Goal: Task Accomplishment & Management: Complete application form

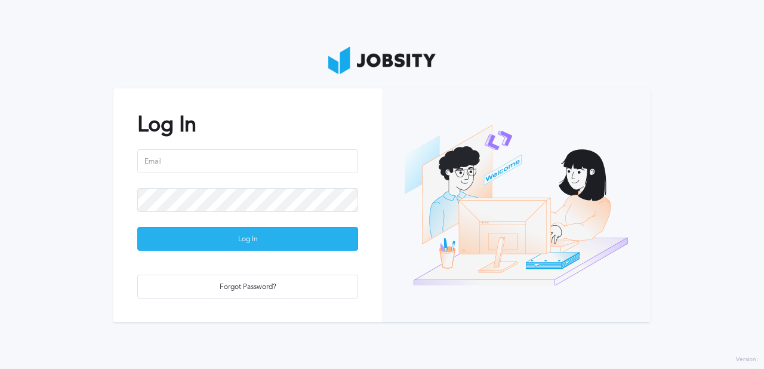
click at [333, 238] on div "Log In" at bounding box center [248, 239] width 220 height 24
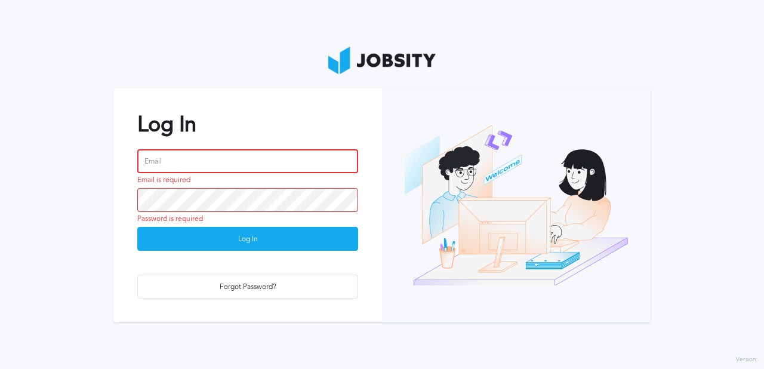
click at [325, 165] on input "email" at bounding box center [247, 161] width 221 height 24
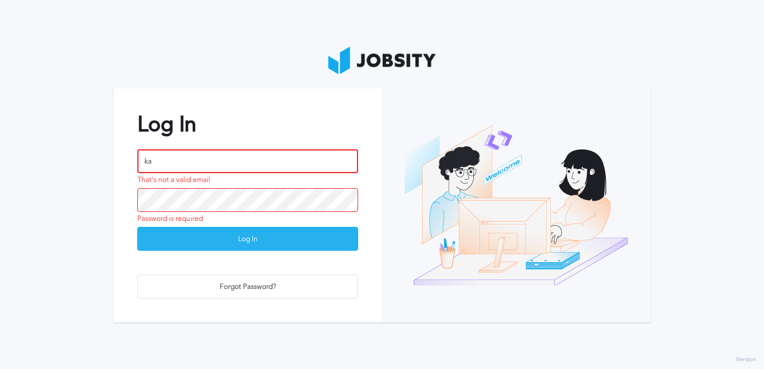
type input "[PERSON_NAME][EMAIL_ADDRESS][DOMAIN_NAME]"
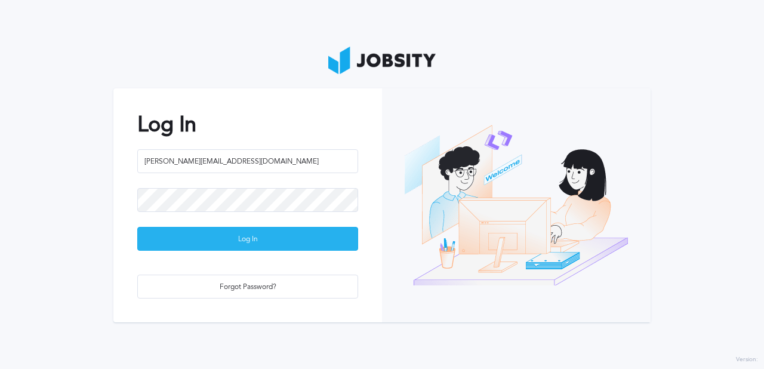
click at [213, 237] on div "Log In" at bounding box center [248, 239] width 220 height 24
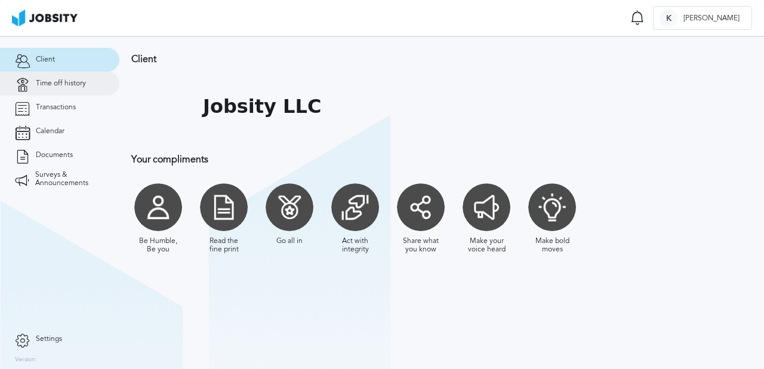
click at [44, 83] on span "Time off history" at bounding box center [61, 83] width 50 height 8
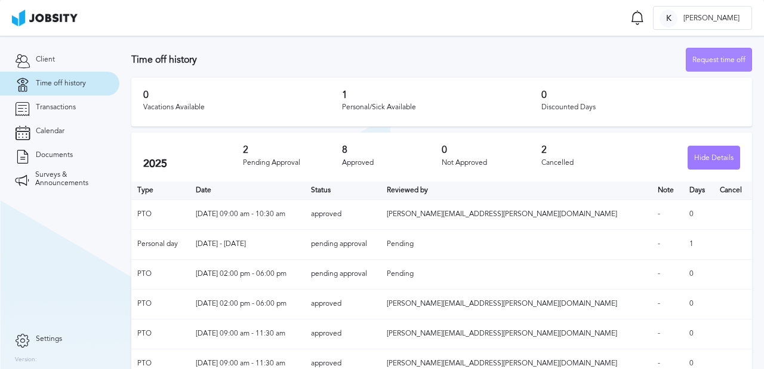
click at [716, 62] on div "Request time off" at bounding box center [718, 60] width 65 height 24
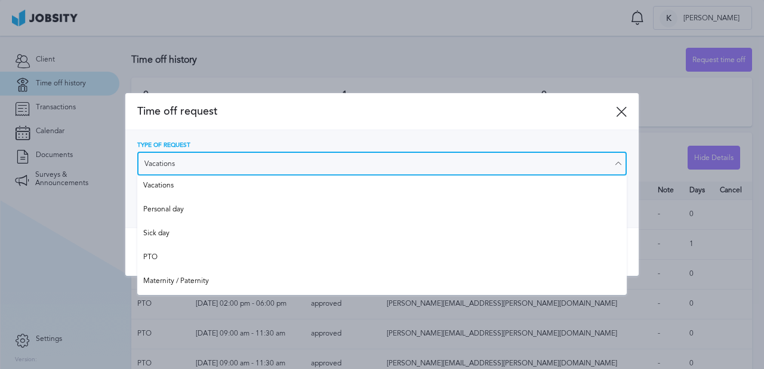
click at [189, 161] on input "Vacations" at bounding box center [381, 164] width 489 height 24
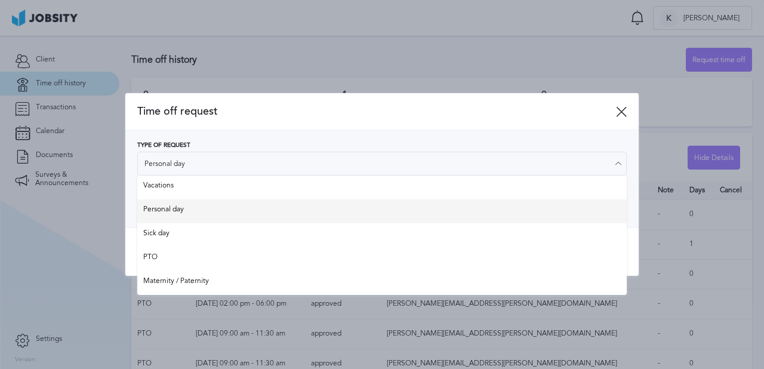
click at [186, 209] on div "Type of Request Personal day Vacations Personal day Sick day PTO Maternity / Pa…" at bounding box center [381, 178] width 489 height 73
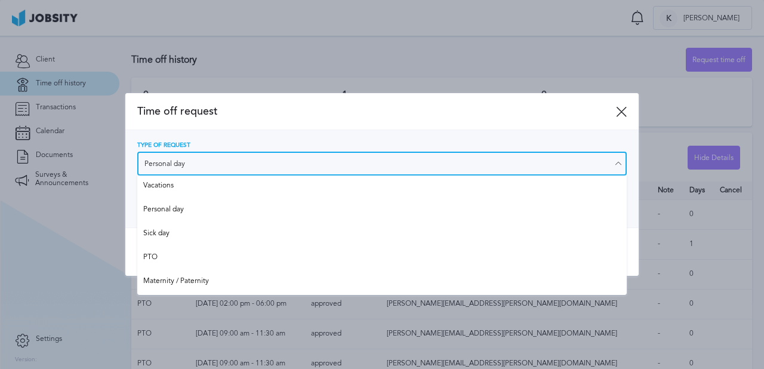
click at [196, 153] on input "Personal day" at bounding box center [381, 164] width 489 height 24
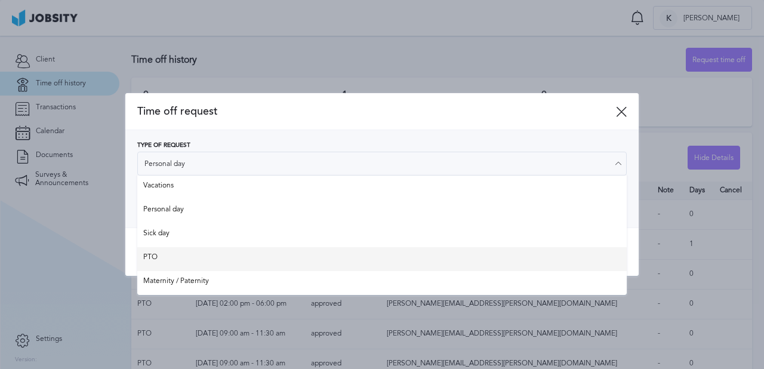
type input "PTO"
click at [189, 254] on div "Time off request Type of Request PTO Vacations Personal day Sick day PTO Matern…" at bounding box center [381, 184] width 513 height 183
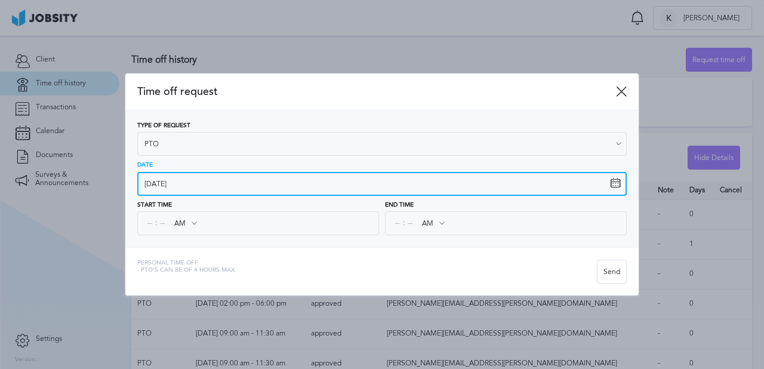
click at [150, 181] on input "[DATE]" at bounding box center [381, 184] width 489 height 24
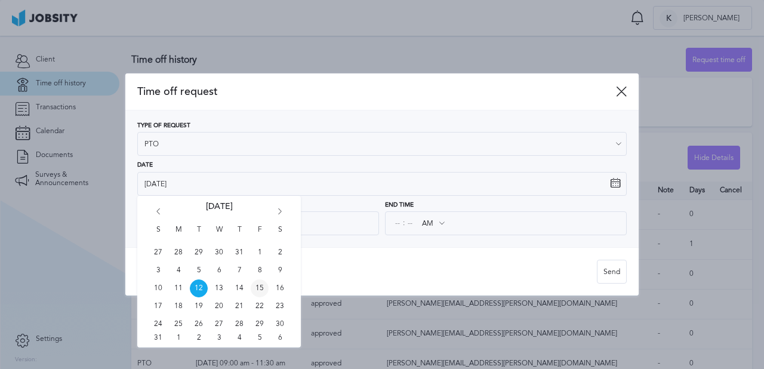
click at [259, 290] on span "15" at bounding box center [260, 288] width 18 height 18
type input "[DATE]"
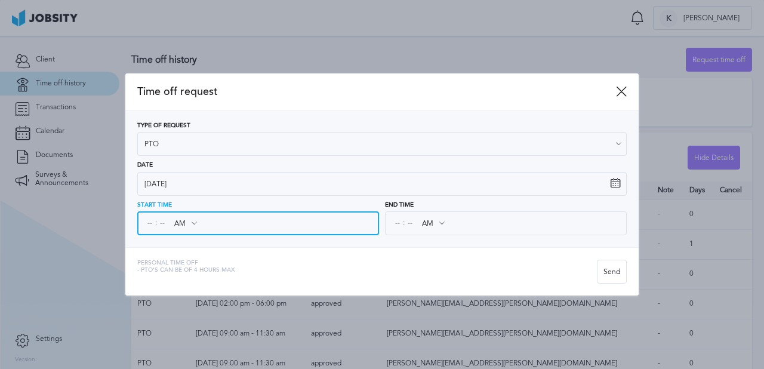
click at [148, 225] on input at bounding box center [149, 222] width 11 height 21
type input "10"
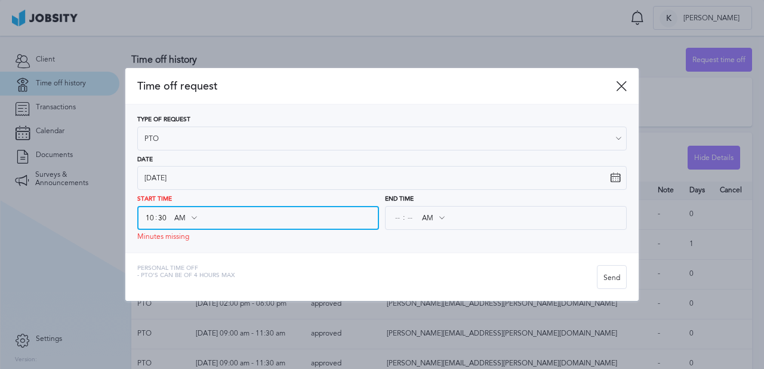
type input "30"
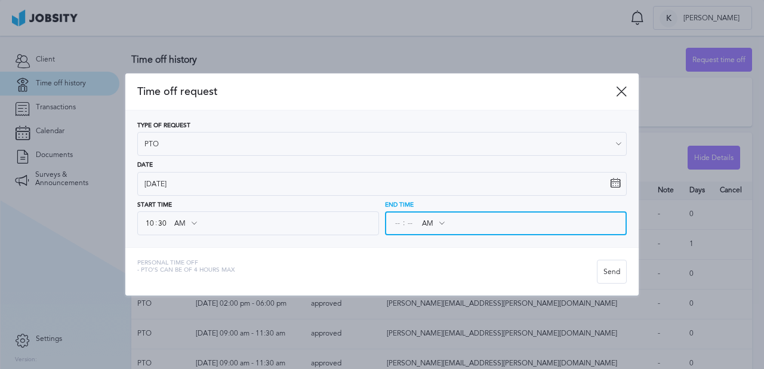
click at [392, 214] on input at bounding box center [397, 222] width 11 height 21
type input "01"
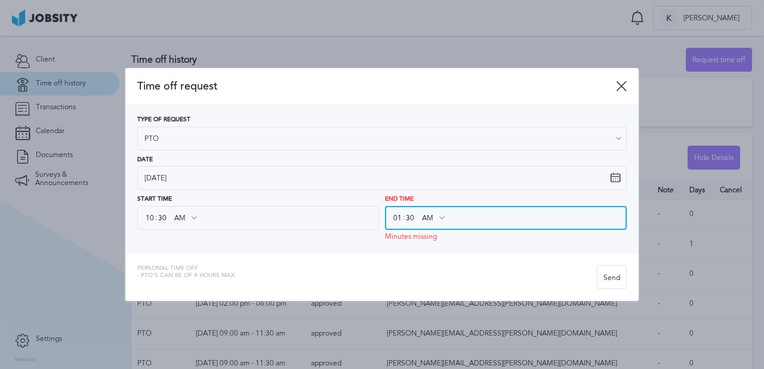
type input "30"
click at [439, 217] on icon at bounding box center [441, 217] width 11 height 11
click at [432, 217] on input "AM" at bounding box center [432, 217] width 35 height 21
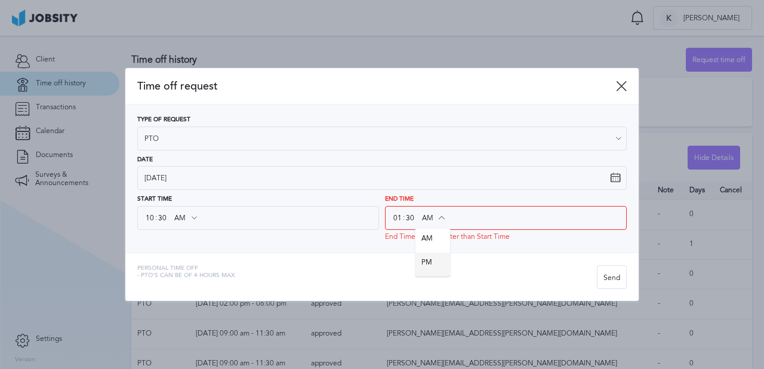
type input "PM"
click at [431, 260] on div "Time off request Type of Request PTO Vacations Personal day Sick day PTO Matern…" at bounding box center [381, 184] width 513 height 233
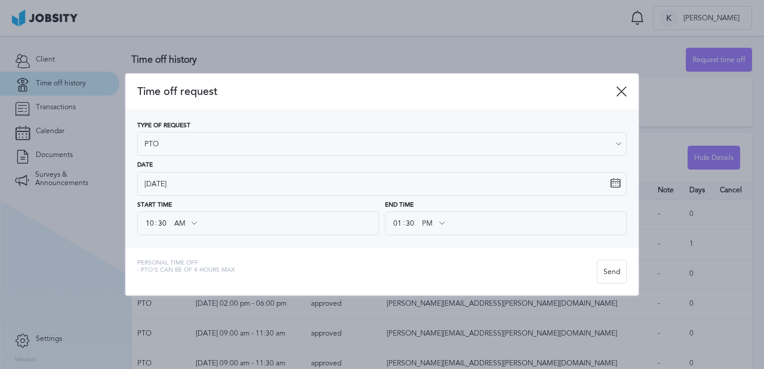
click at [491, 260] on div "Personal Time Off - PTO's can be of 4 hours max" at bounding box center [367, 272] width 460 height 24
click at [613, 270] on div "Send" at bounding box center [611, 272] width 29 height 24
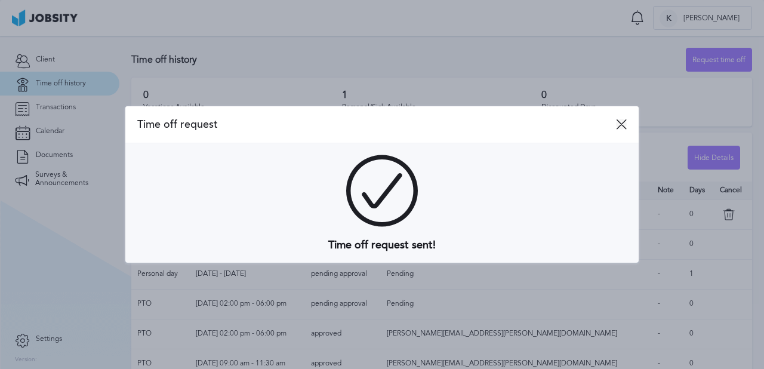
click at [624, 125] on icon at bounding box center [621, 124] width 11 height 11
